Goal: Task Accomplishment & Management: Use online tool/utility

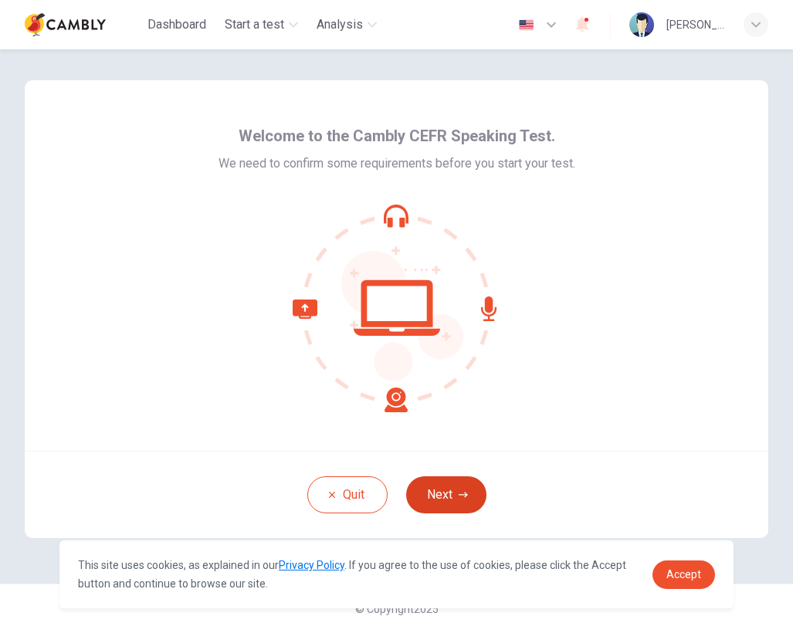
click at [447, 497] on button "Next" at bounding box center [446, 495] width 80 height 37
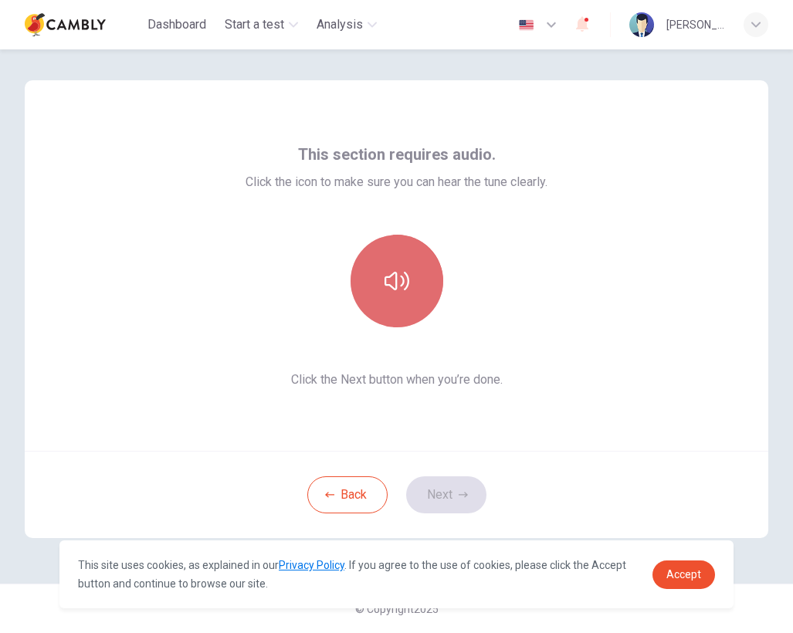
click at [385, 290] on icon "button" at bounding box center [397, 281] width 25 height 25
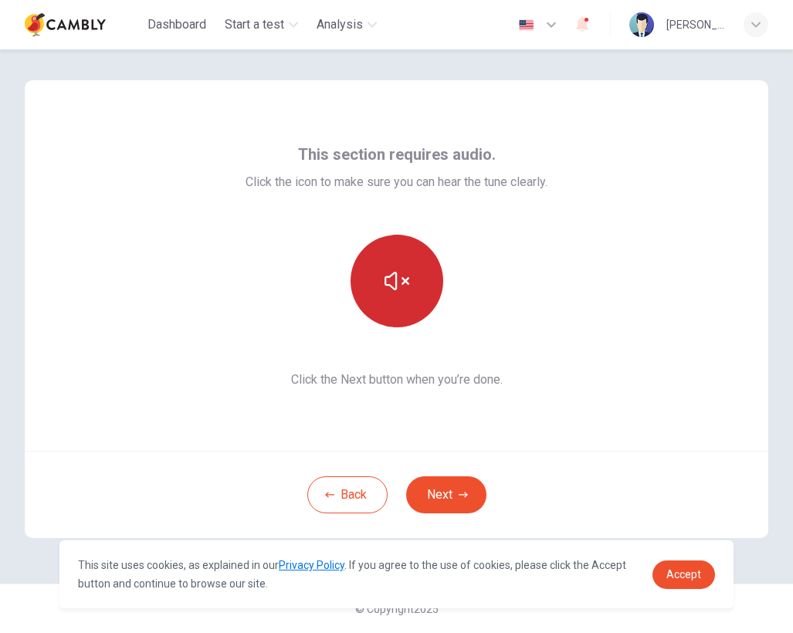
click at [385, 290] on icon "button" at bounding box center [397, 281] width 25 height 25
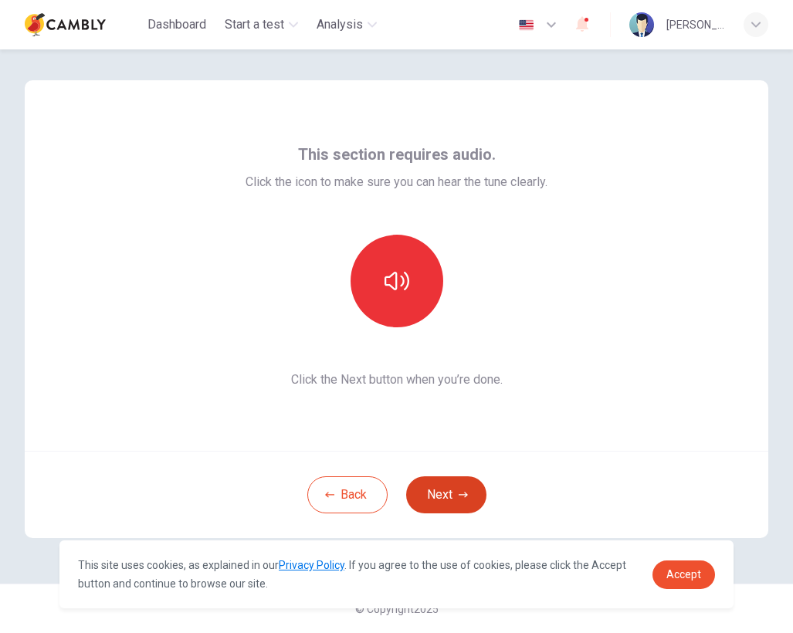
click at [452, 504] on button "Next" at bounding box center [446, 495] width 80 height 37
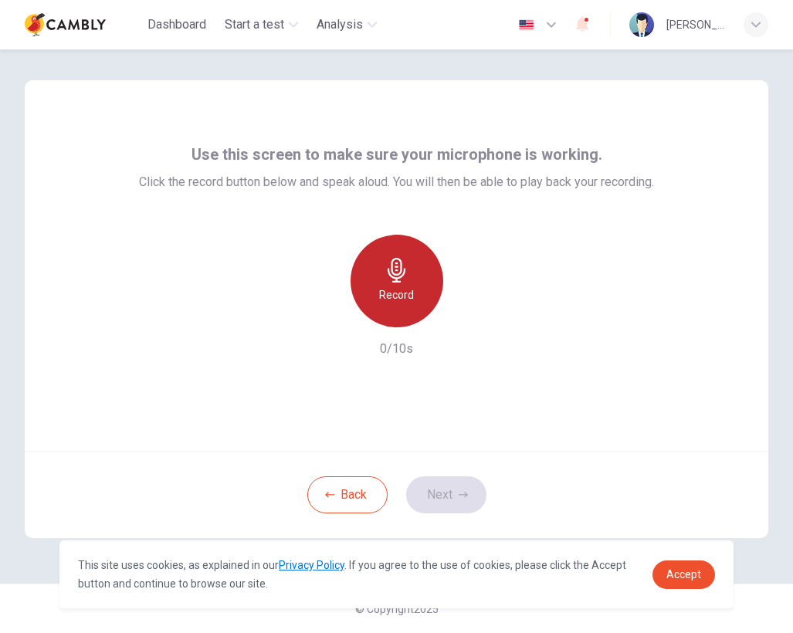
click at [410, 314] on div "Record" at bounding box center [397, 281] width 93 height 93
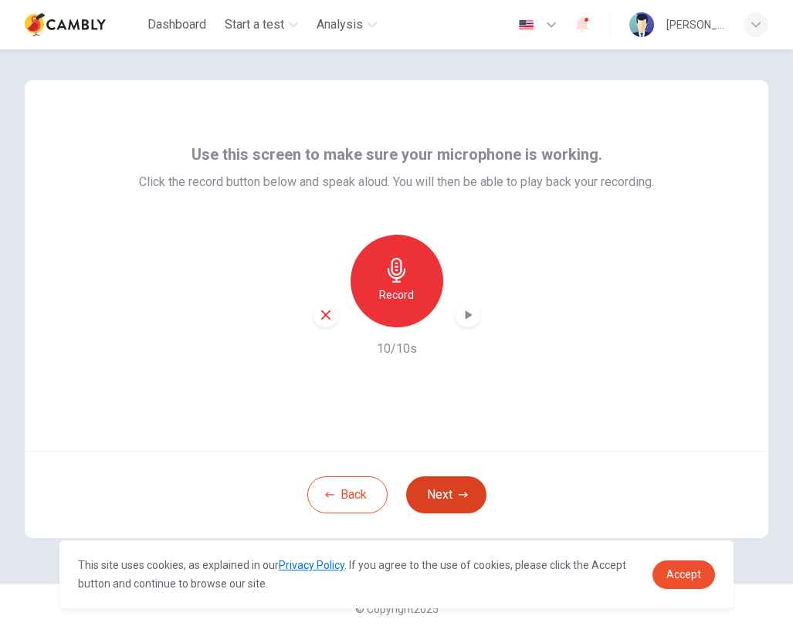
click at [458, 504] on button "Next" at bounding box center [446, 495] width 80 height 37
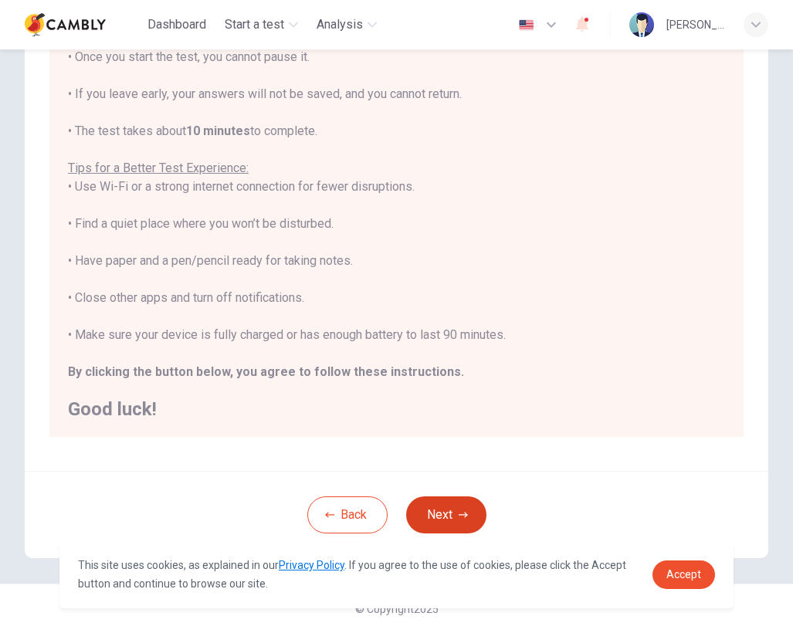
scroll to position [177, 0]
click at [452, 527] on button "Next" at bounding box center [446, 515] width 80 height 37
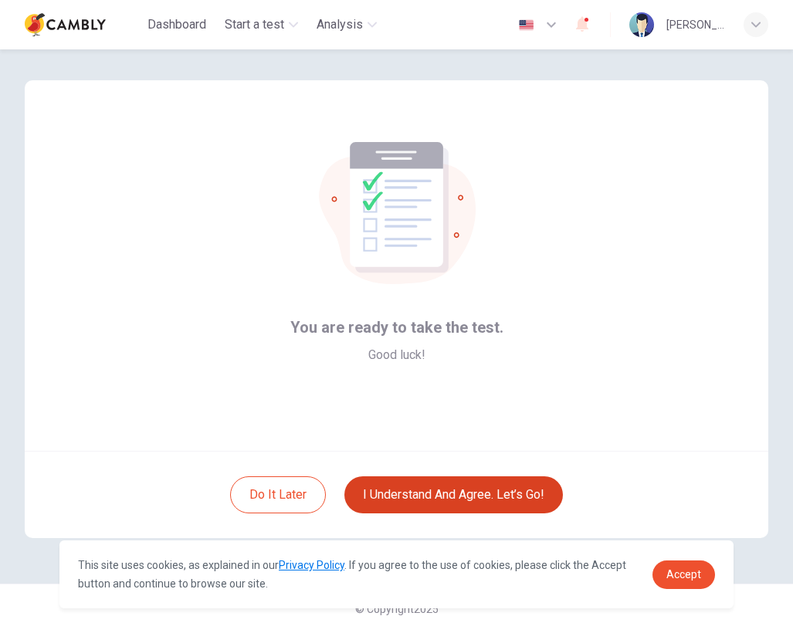
scroll to position [0, 0]
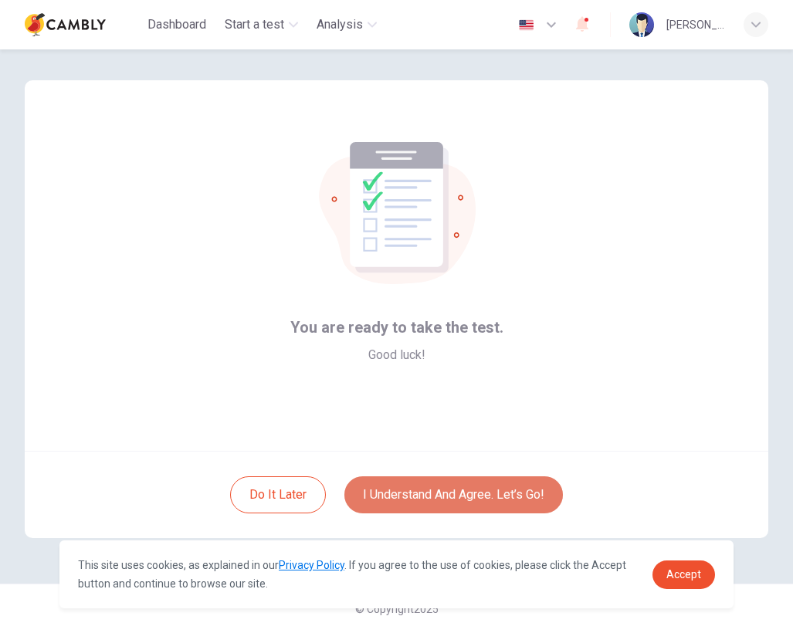
click at [454, 502] on button "I understand and agree. Let’s go!" at bounding box center [453, 495] width 219 height 37
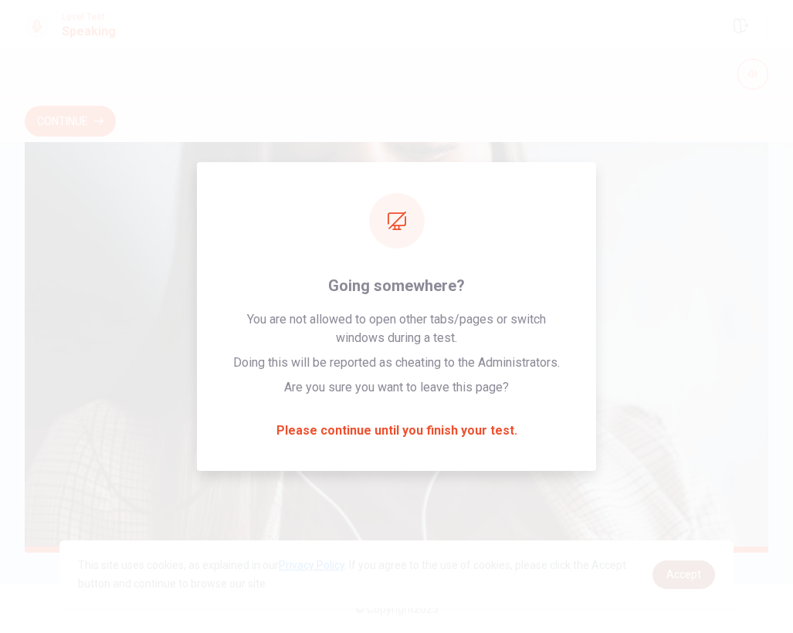
click at [679, 572] on span "Accept" at bounding box center [684, 574] width 35 height 12
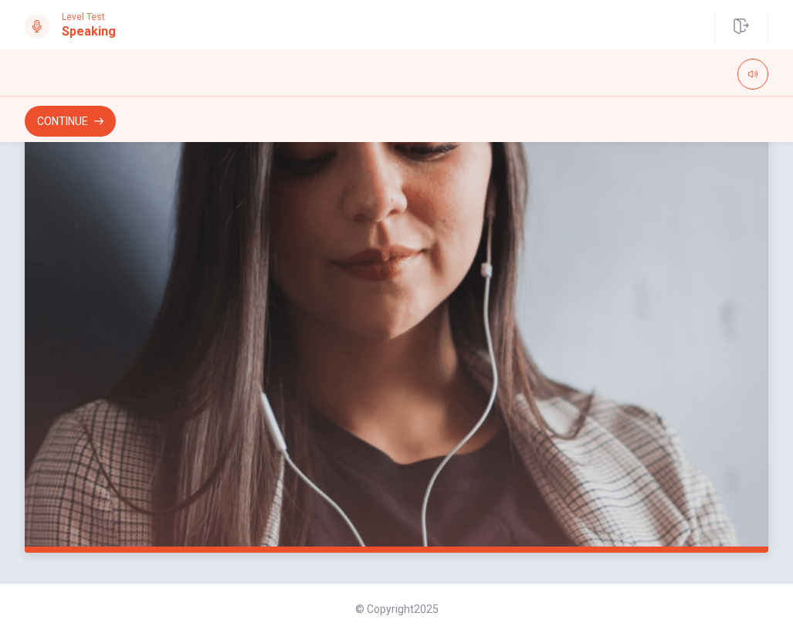
scroll to position [294, 0]
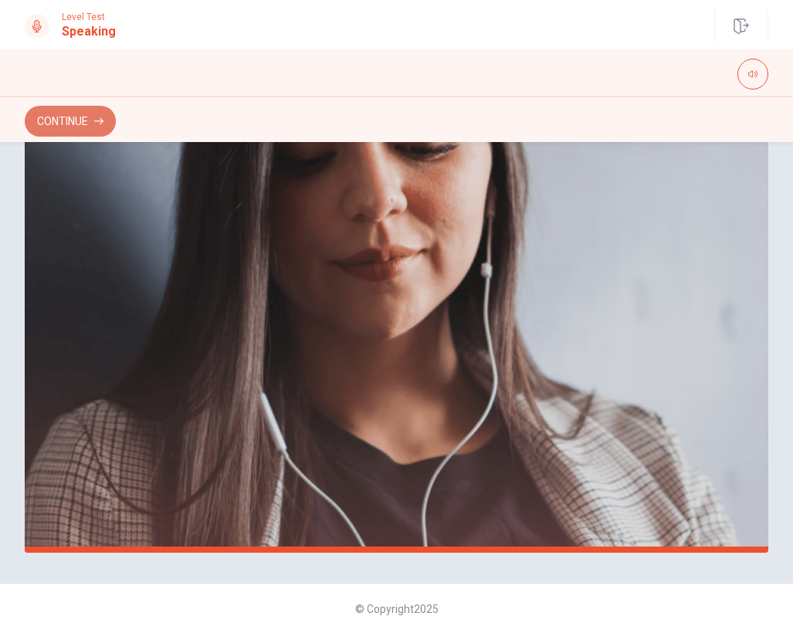
click at [89, 124] on button "Continue" at bounding box center [70, 121] width 91 height 31
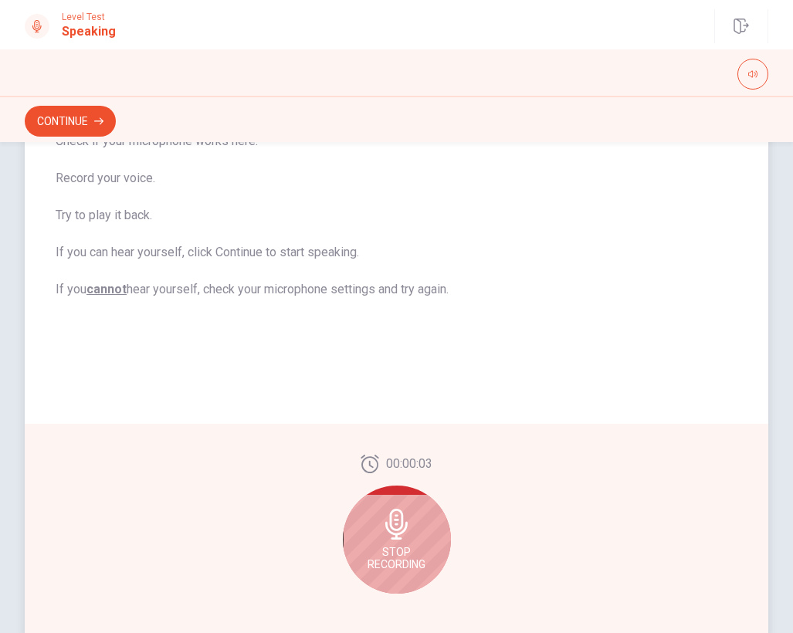
scroll to position [207, 0]
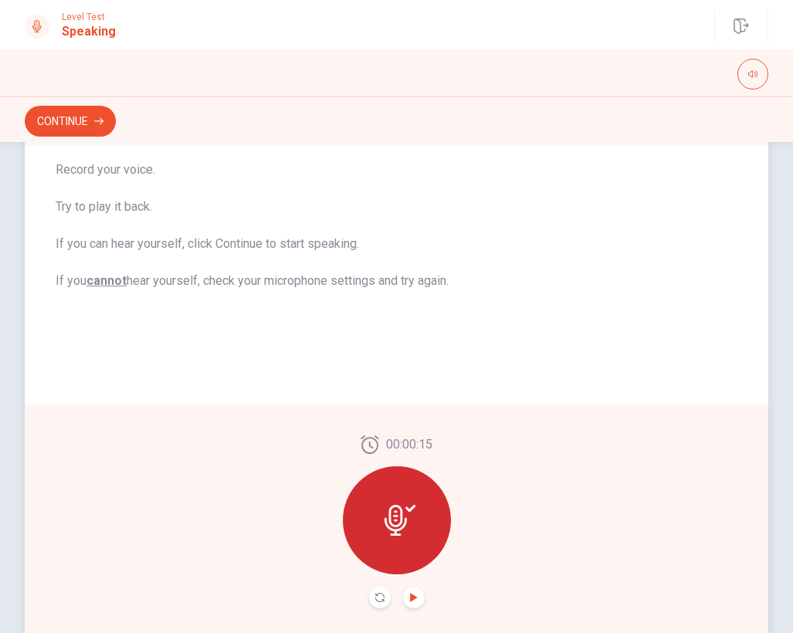
click at [413, 596] on icon "Play Audio" at bounding box center [413, 597] width 7 height 9
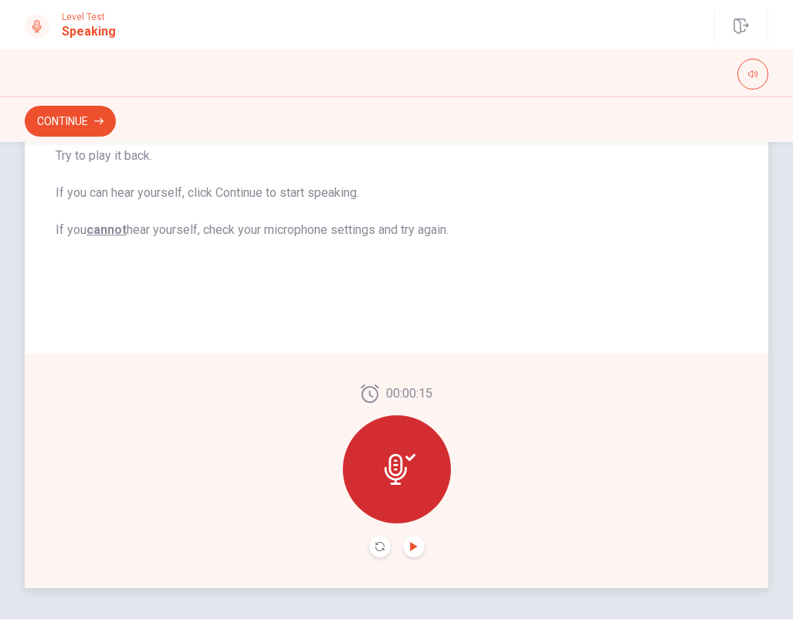
scroll to position [269, 0]
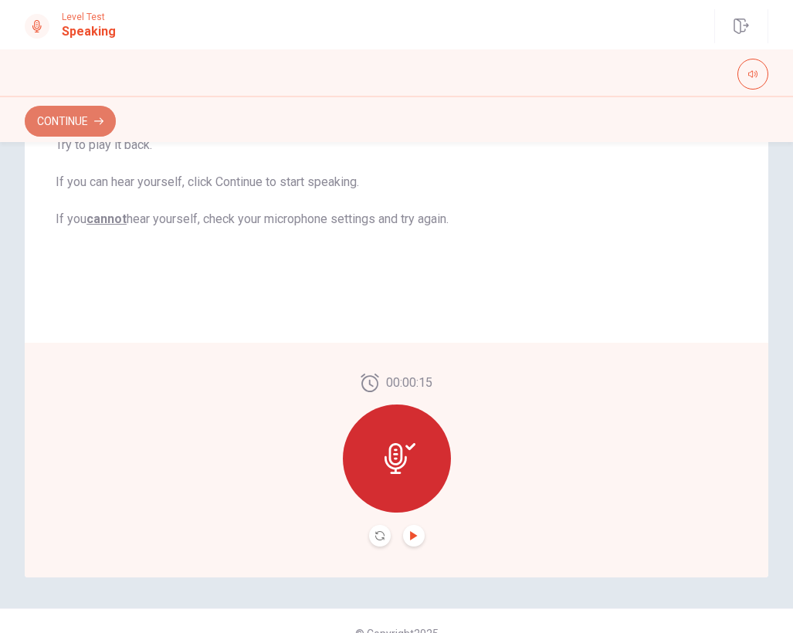
click at [70, 114] on button "Continue" at bounding box center [70, 121] width 91 height 31
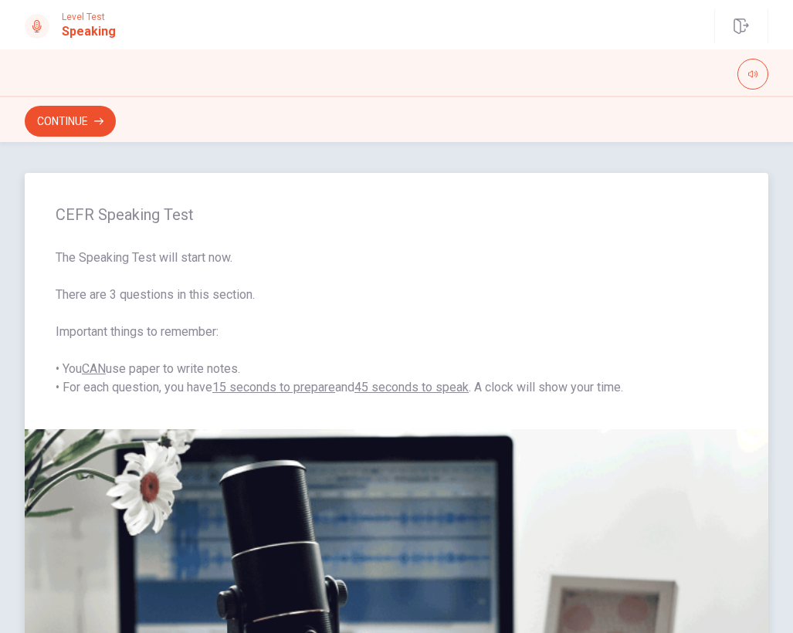
scroll to position [0, 0]
click at [163, 259] on span "The Speaking Test will start now. There are 3 questions in this section. Import…" at bounding box center [397, 323] width 682 height 148
drag, startPoint x: 175, startPoint y: 369, endPoint x: 246, endPoint y: 368, distance: 71.8
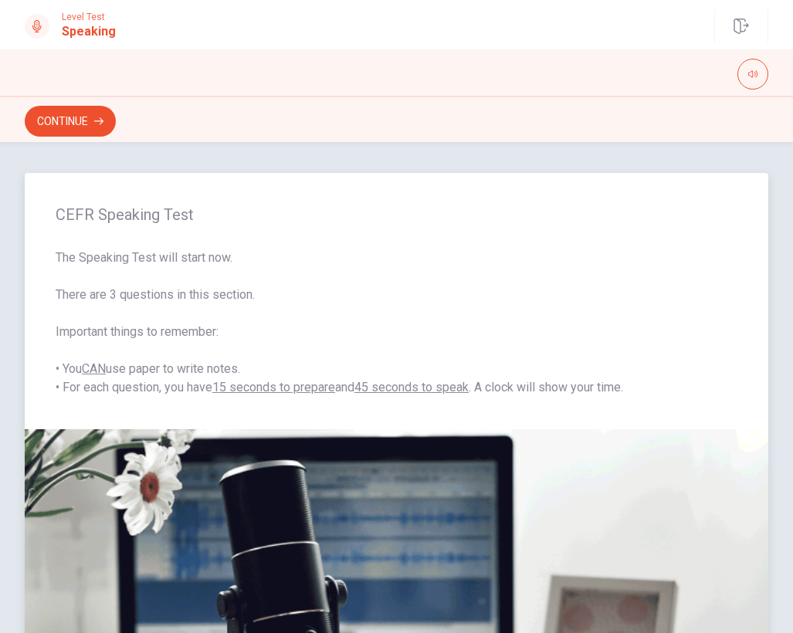
click at [247, 367] on span "The Speaking Test will start now. There are 3 questions in this section. Import…" at bounding box center [397, 323] width 682 height 148
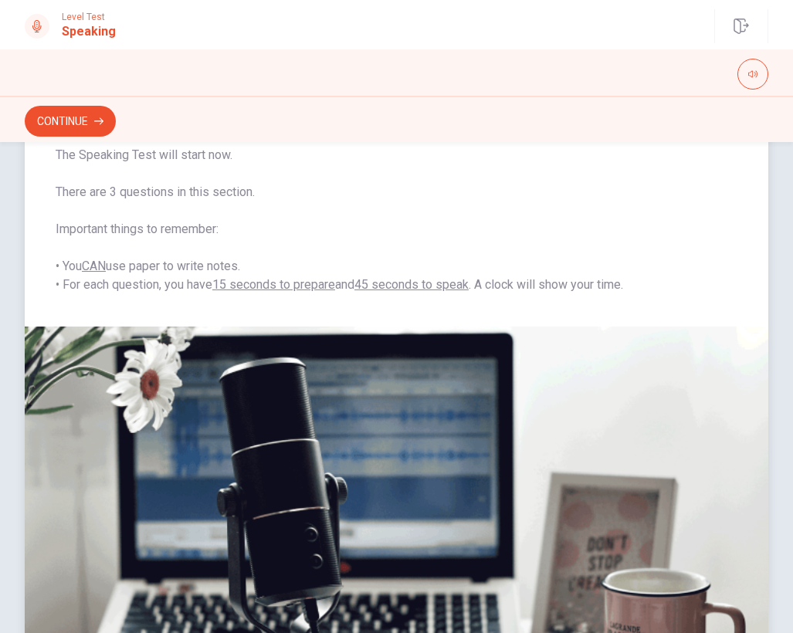
scroll to position [107, 0]
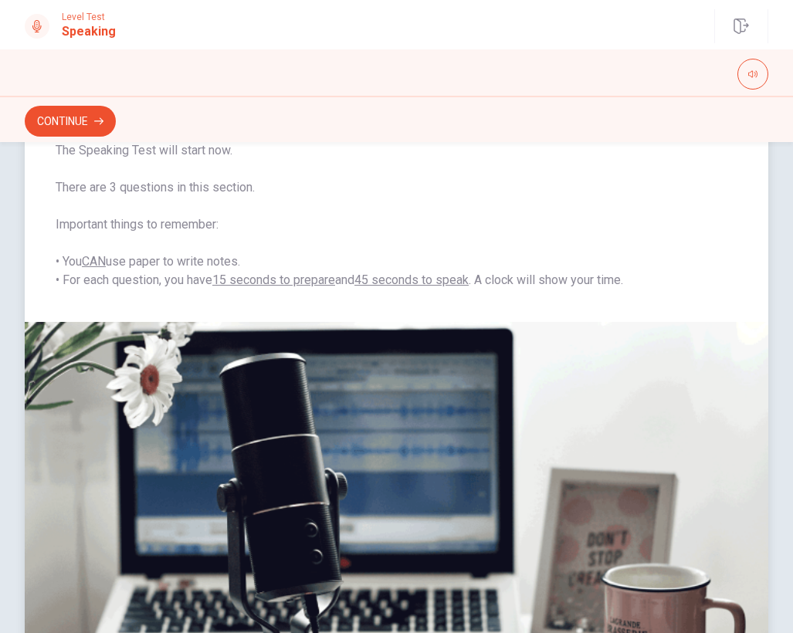
drag, startPoint x: 215, startPoint y: 277, endPoint x: 341, endPoint y: 287, distance: 125.5
click at [341, 287] on span "The Speaking Test will start now. There are 3 questions in this section. Import…" at bounding box center [397, 215] width 682 height 148
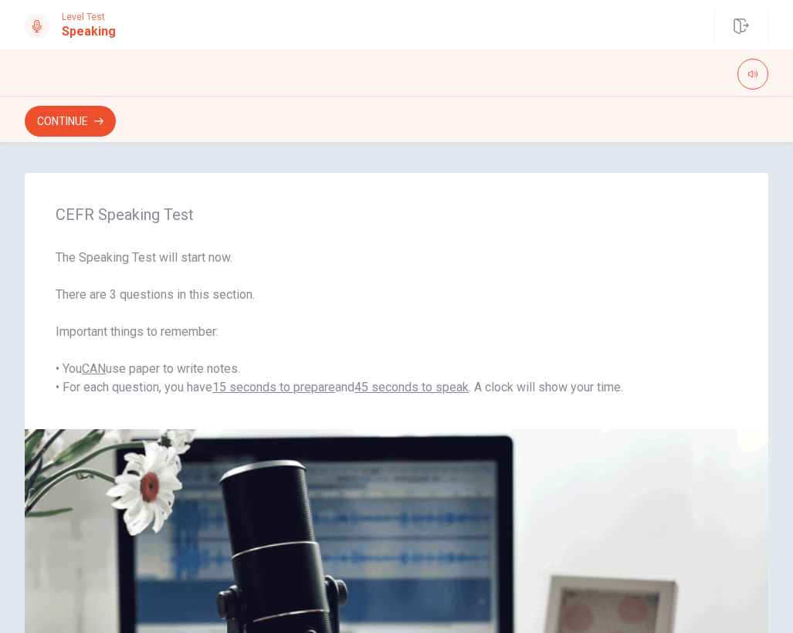
scroll to position [0, 0]
click at [71, 128] on button "Continue" at bounding box center [70, 121] width 91 height 31
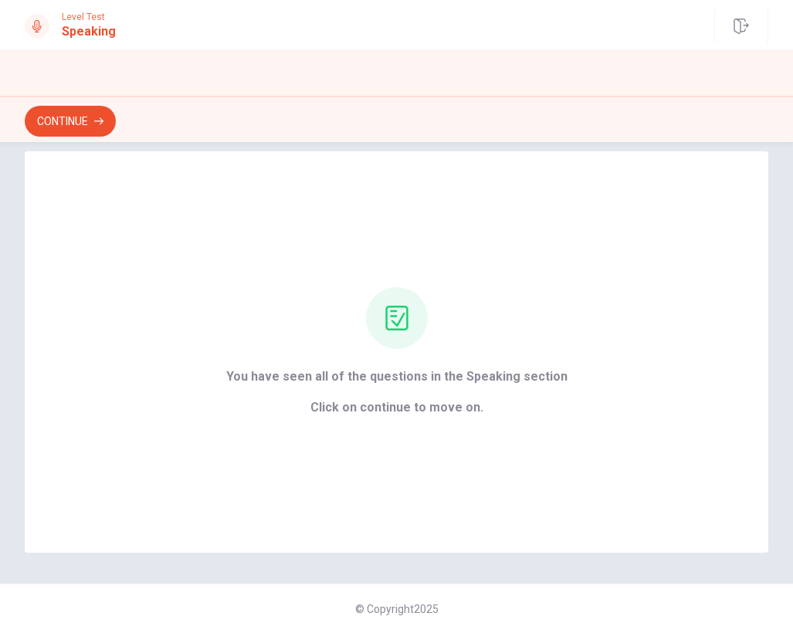
scroll to position [22, 0]
click at [88, 118] on button "Continue" at bounding box center [70, 121] width 91 height 31
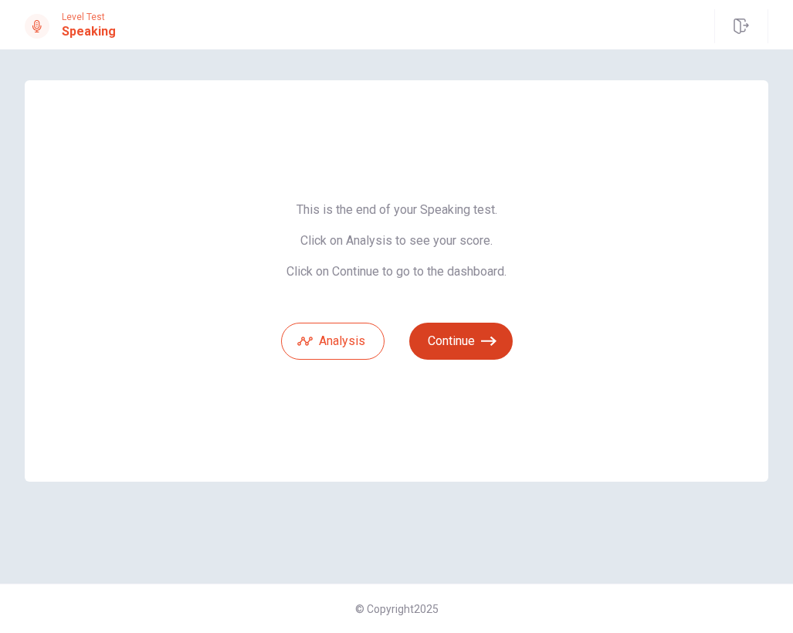
click at [446, 338] on button "Continue" at bounding box center [460, 341] width 103 height 37
